Goal: Transaction & Acquisition: Purchase product/service

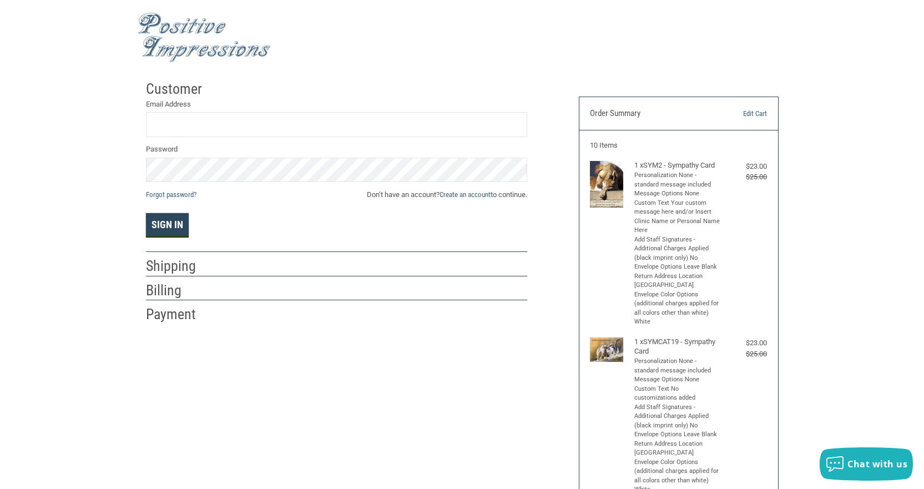
click at [182, 228] on button "Sign In" at bounding box center [167, 225] width 43 height 24
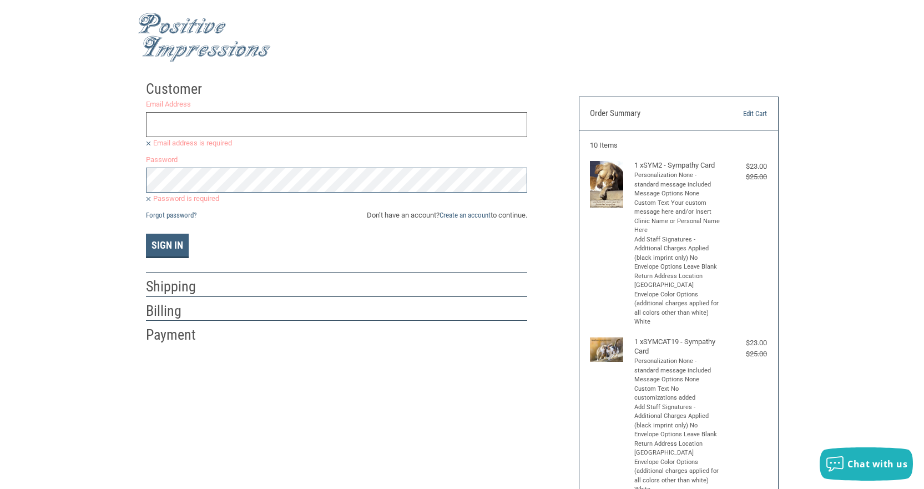
click at [243, 129] on input "Email Address" at bounding box center [336, 124] width 381 height 25
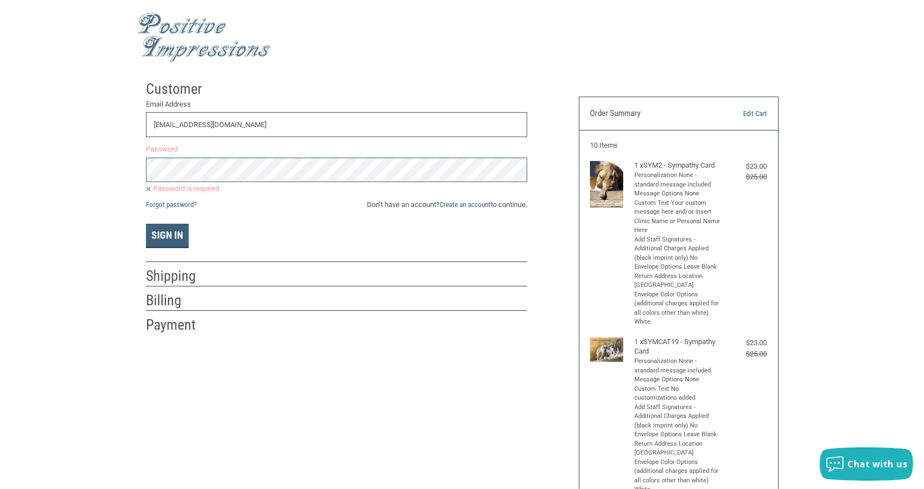
type input "[EMAIL_ADDRESS][DOMAIN_NAME]"
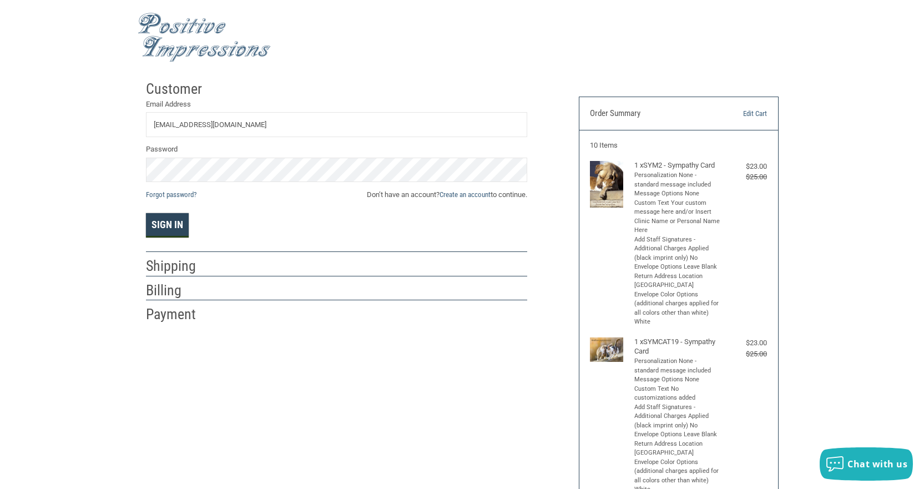
click at [173, 218] on button "Sign In" at bounding box center [167, 225] width 43 height 24
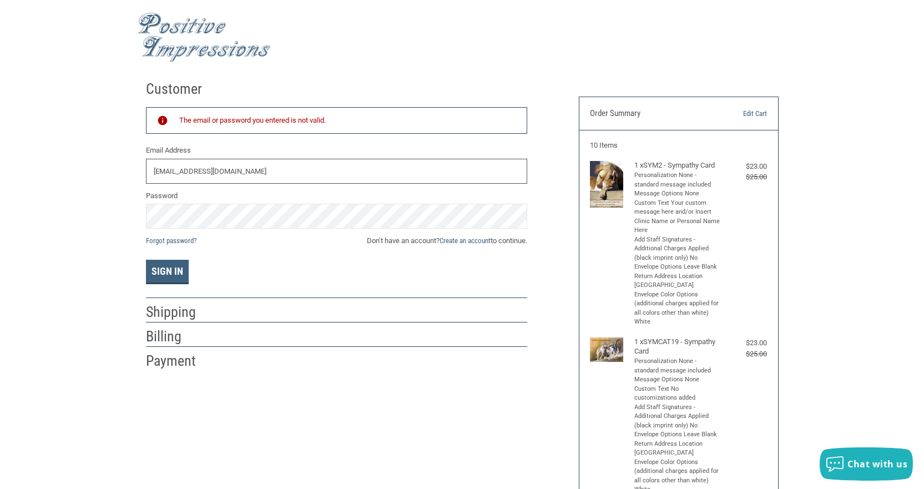
drag, startPoint x: 307, startPoint y: 168, endPoint x: 66, endPoint y: 168, distance: 241.5
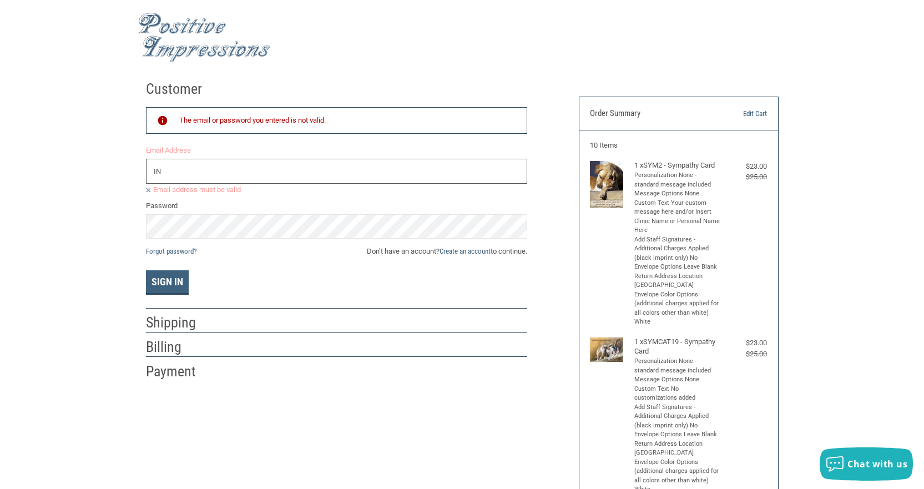
type input "I"
type input "INFO"
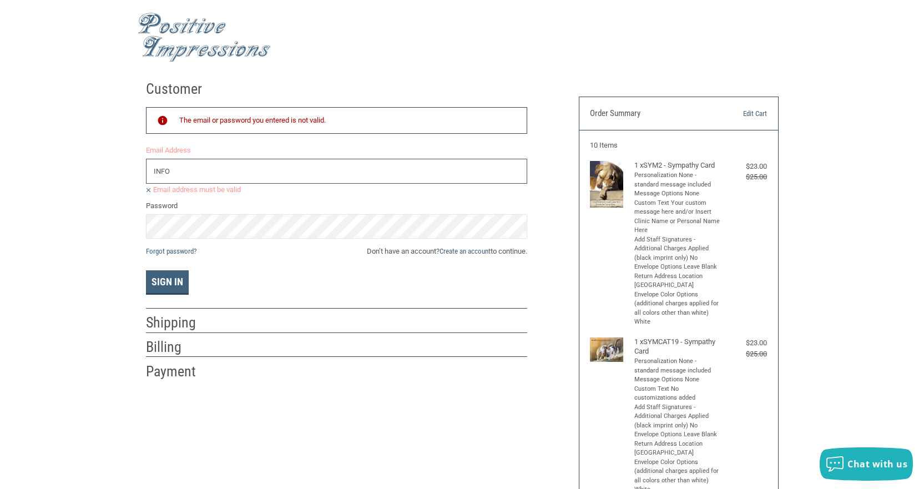
drag, startPoint x: 192, startPoint y: 172, endPoint x: 140, endPoint y: 176, distance: 52.3
click at [140, 176] on div "Customer Returning Customer The email or password you entered is not valid. Ema…" at bounding box center [354, 228] width 433 height 306
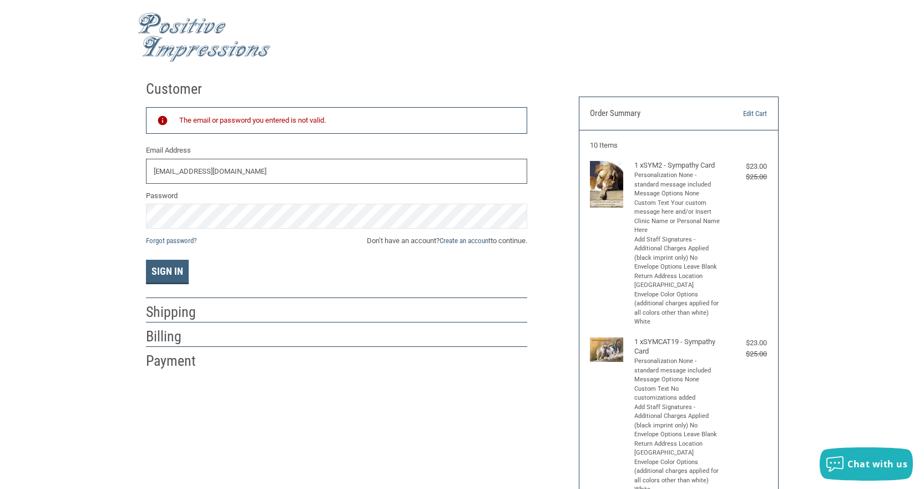
type input "[EMAIL_ADDRESS][DOMAIN_NAME]"
click at [157, 267] on button "Sign In" at bounding box center [167, 272] width 43 height 24
click at [173, 268] on button "Sign In" at bounding box center [167, 272] width 43 height 24
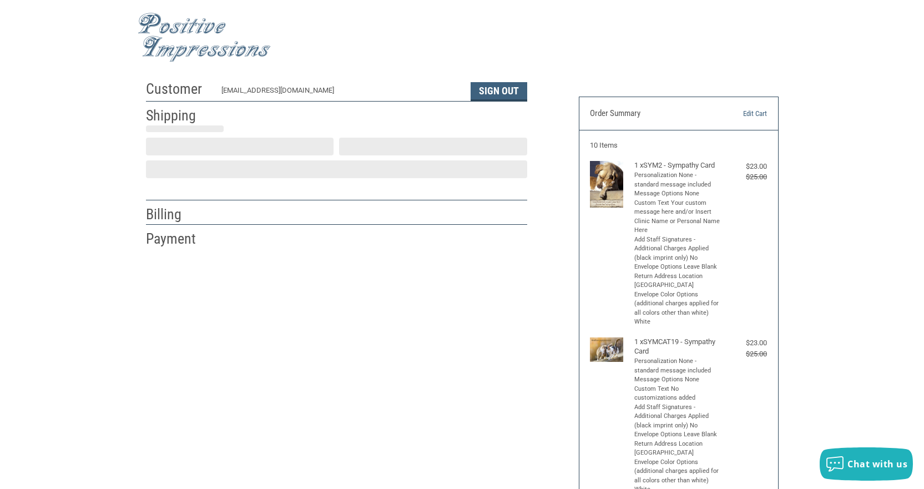
scroll to position [4, 0]
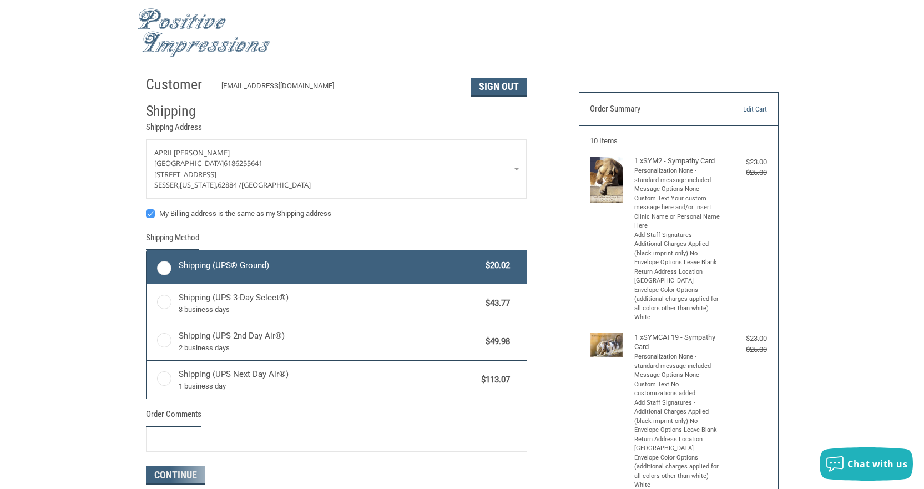
radio input "true"
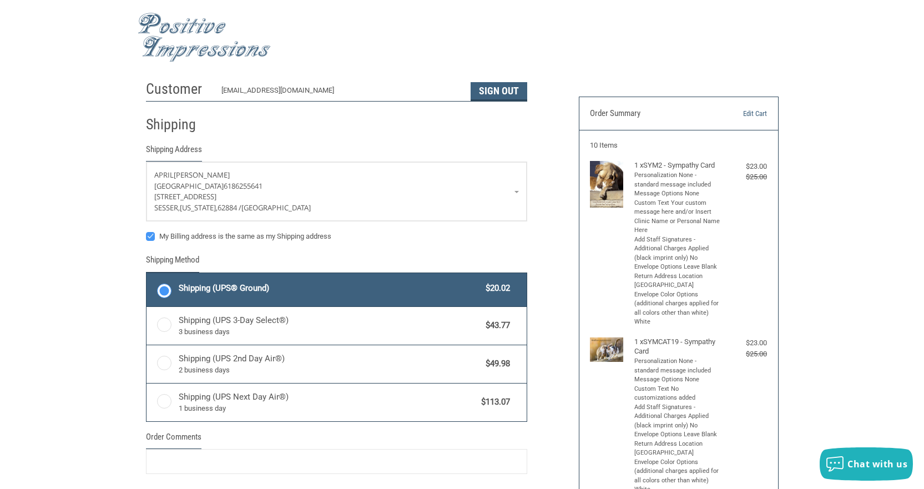
scroll to position [222, 0]
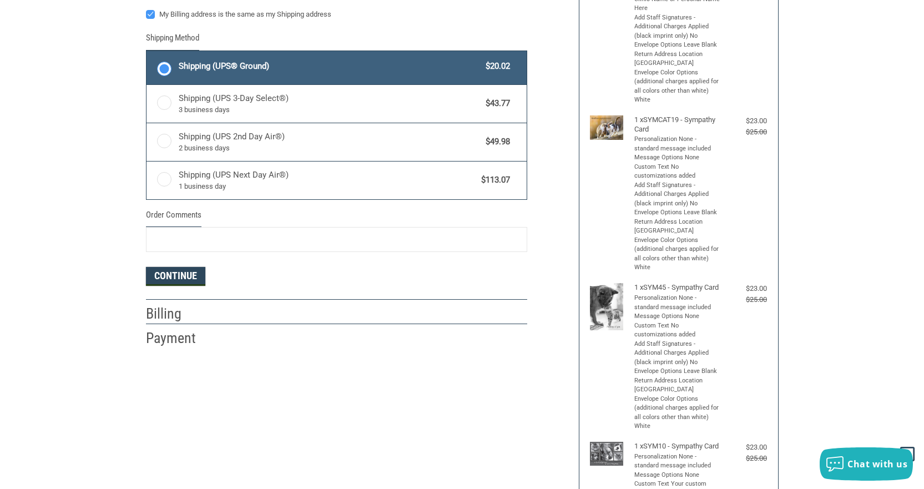
click at [192, 284] on button "Continue" at bounding box center [175, 276] width 59 height 19
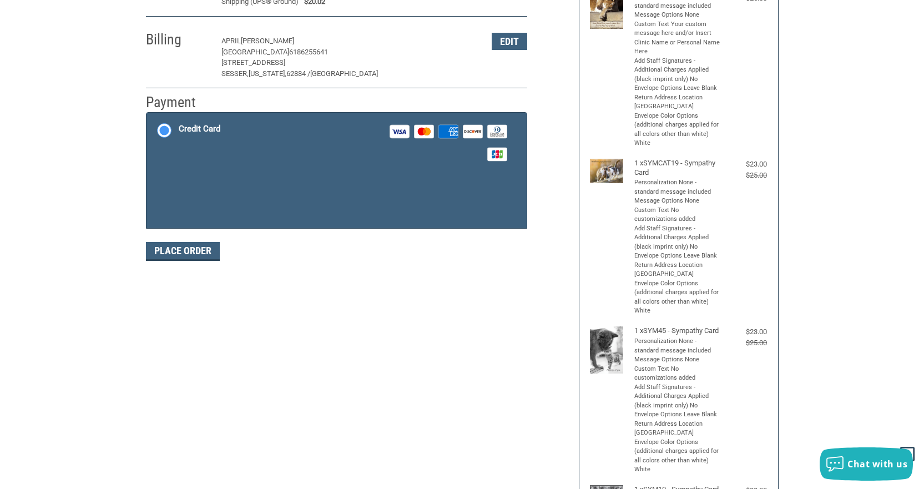
scroll to position [170, 0]
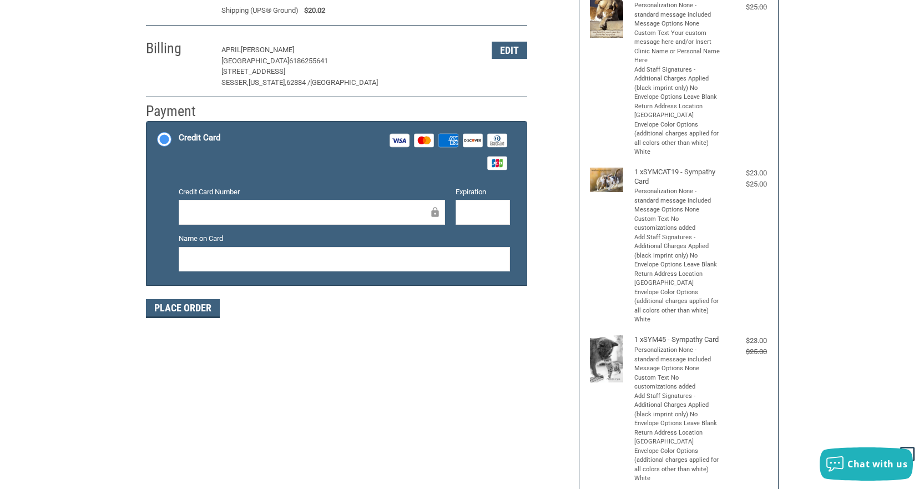
click at [268, 224] on div at bounding box center [312, 212] width 266 height 25
click at [206, 309] on button "Place Order" at bounding box center [183, 308] width 74 height 19
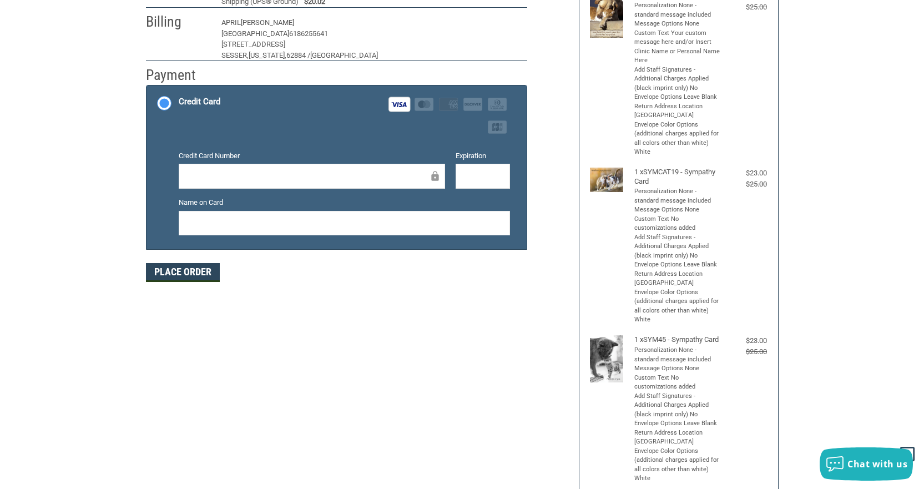
scroll to position [150, 0]
